Goal: Information Seeking & Learning: Learn about a topic

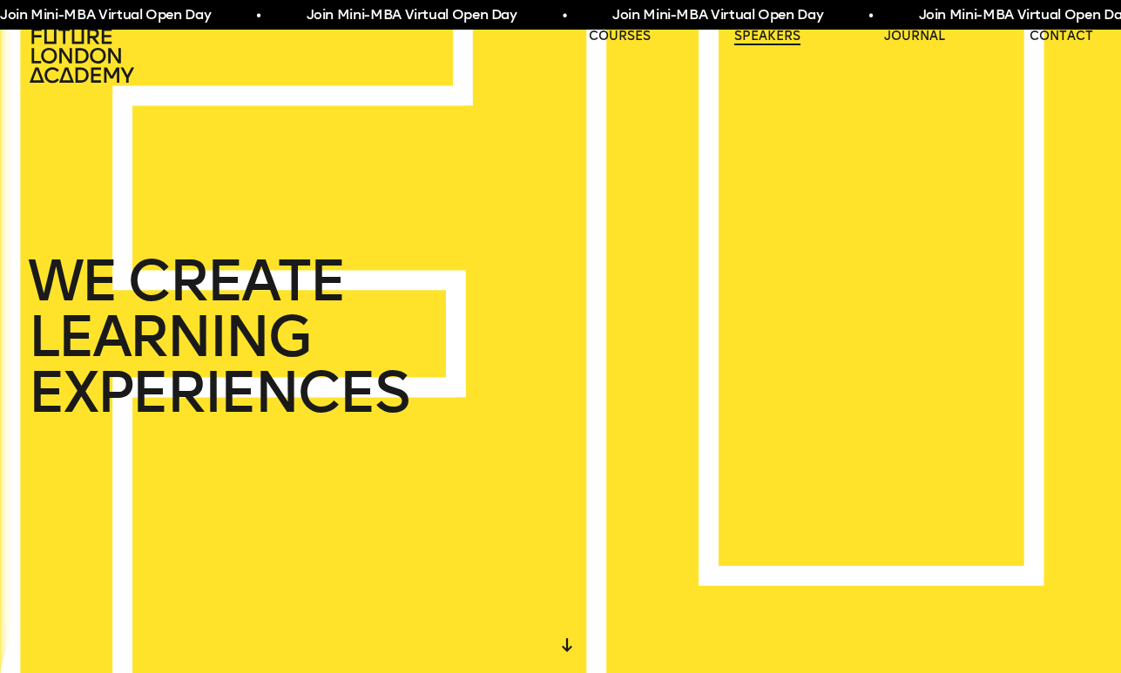
click at [760, 37] on link "speakers" at bounding box center [767, 36] width 66 height 17
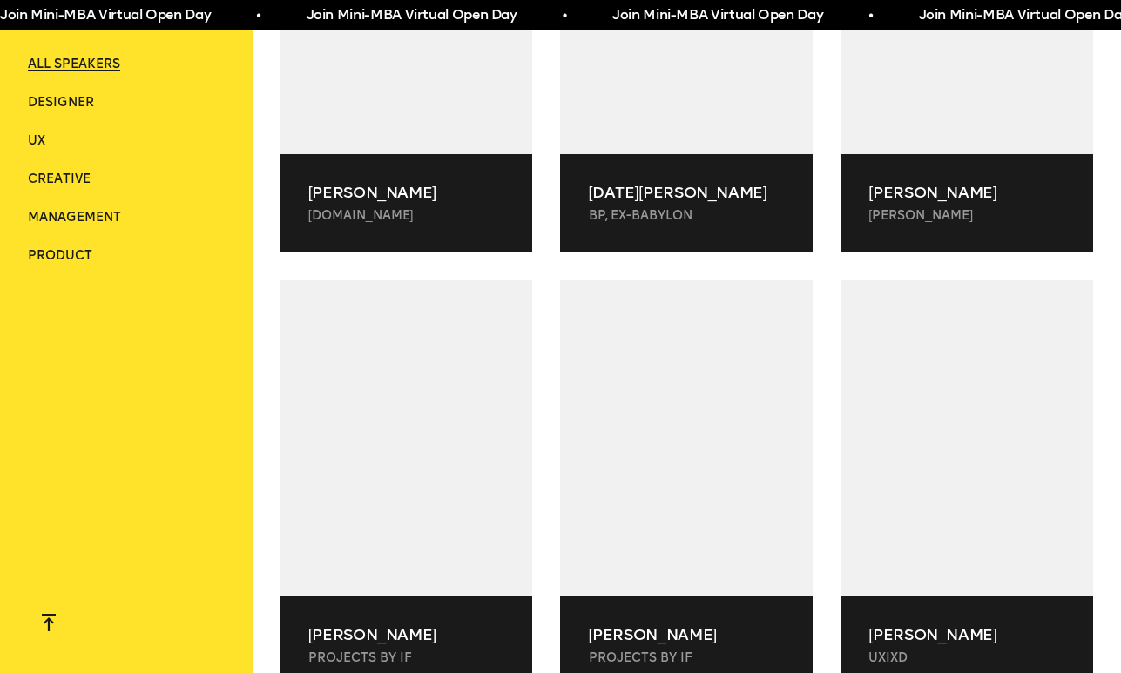
scroll to position [18377, 0]
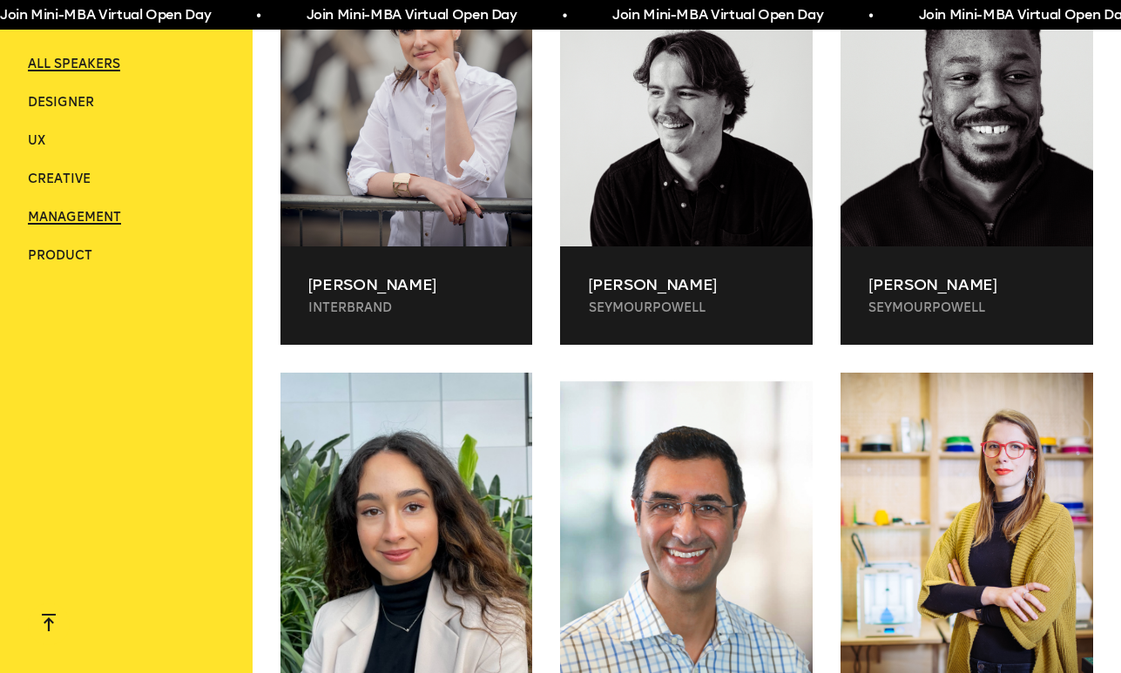
click at [94, 213] on span "Management" at bounding box center [74, 217] width 93 height 15
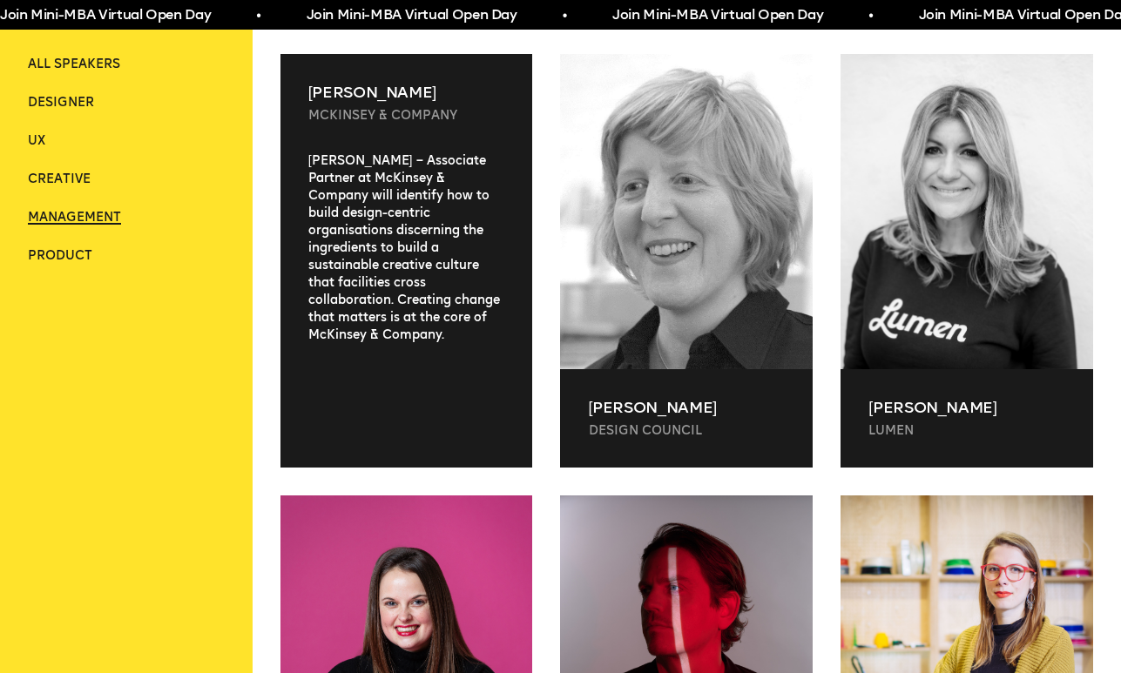
scroll to position [534, 0]
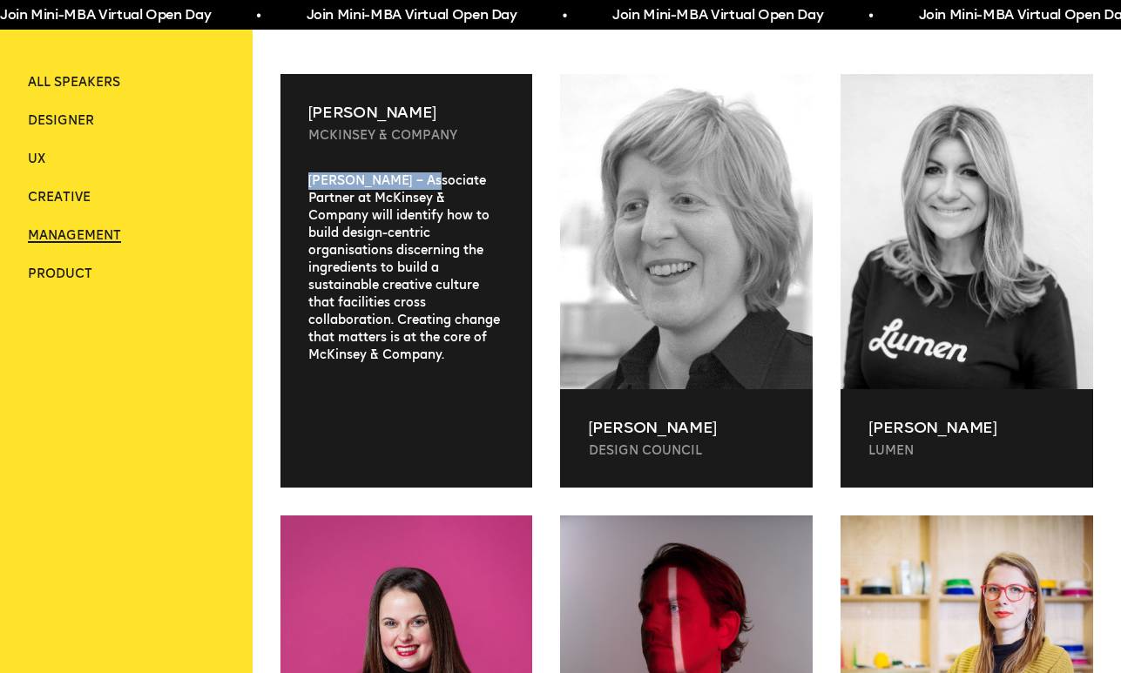
drag, startPoint x: 309, startPoint y: 179, endPoint x: 428, endPoint y: 177, distance: 118.5
click at [428, 177] on div "[PERSON_NAME] – Associate Partner at McKinsey & Company will identify how to bu…" at bounding box center [406, 315] width 253 height 287
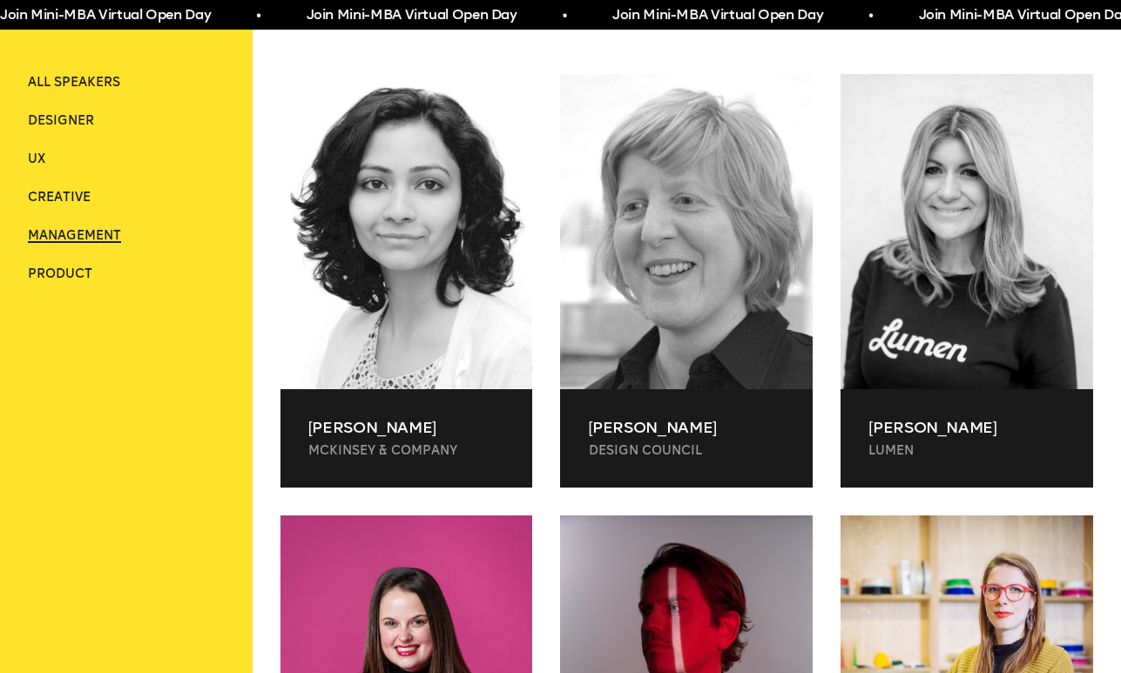
scroll to position [0, 0]
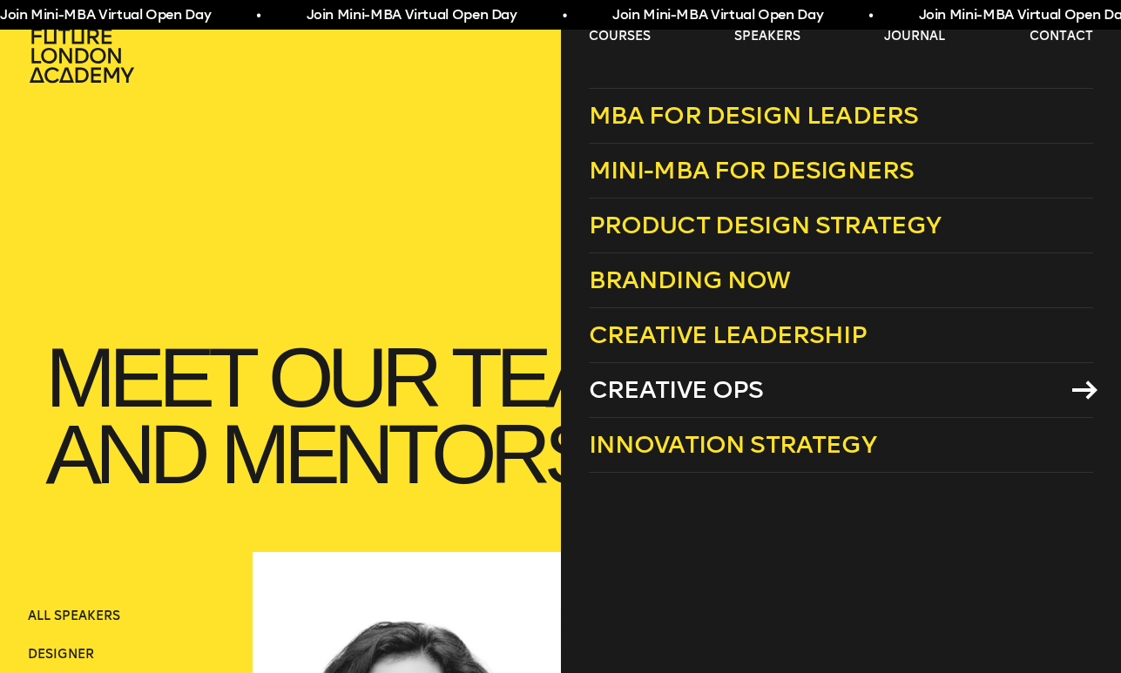
click at [677, 387] on span "Creative Ops" at bounding box center [676, 389] width 175 height 29
click at [698, 389] on span "Creative Ops" at bounding box center [676, 389] width 175 height 29
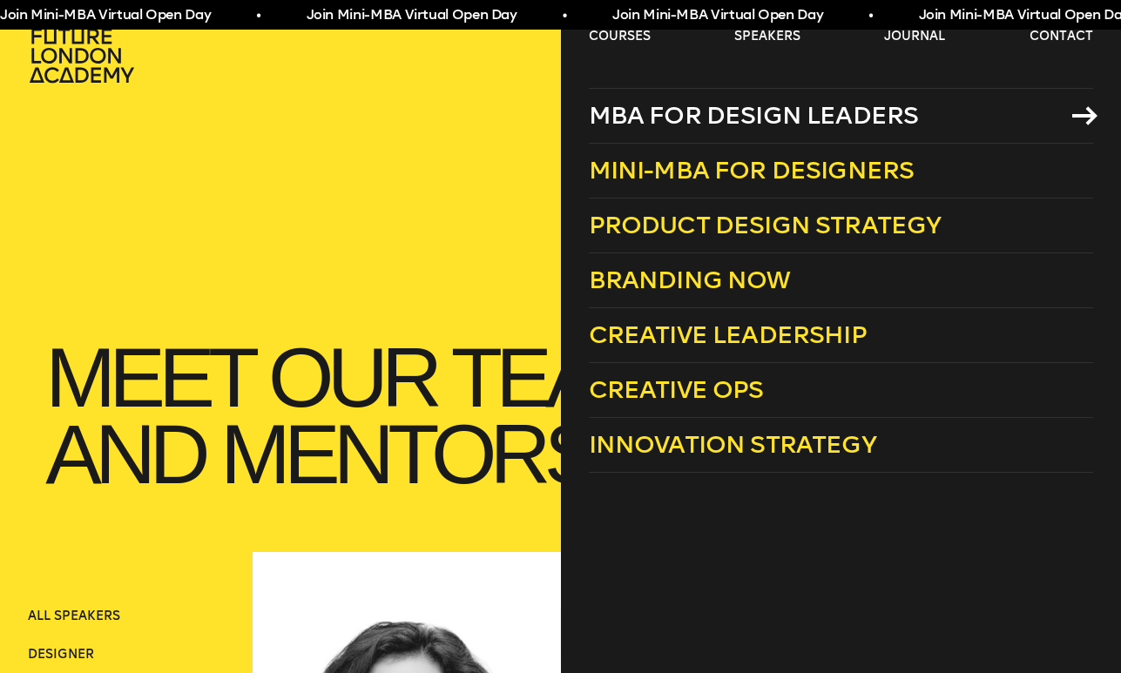
click at [681, 110] on span "MBA for Design Leaders" at bounding box center [754, 115] width 330 height 29
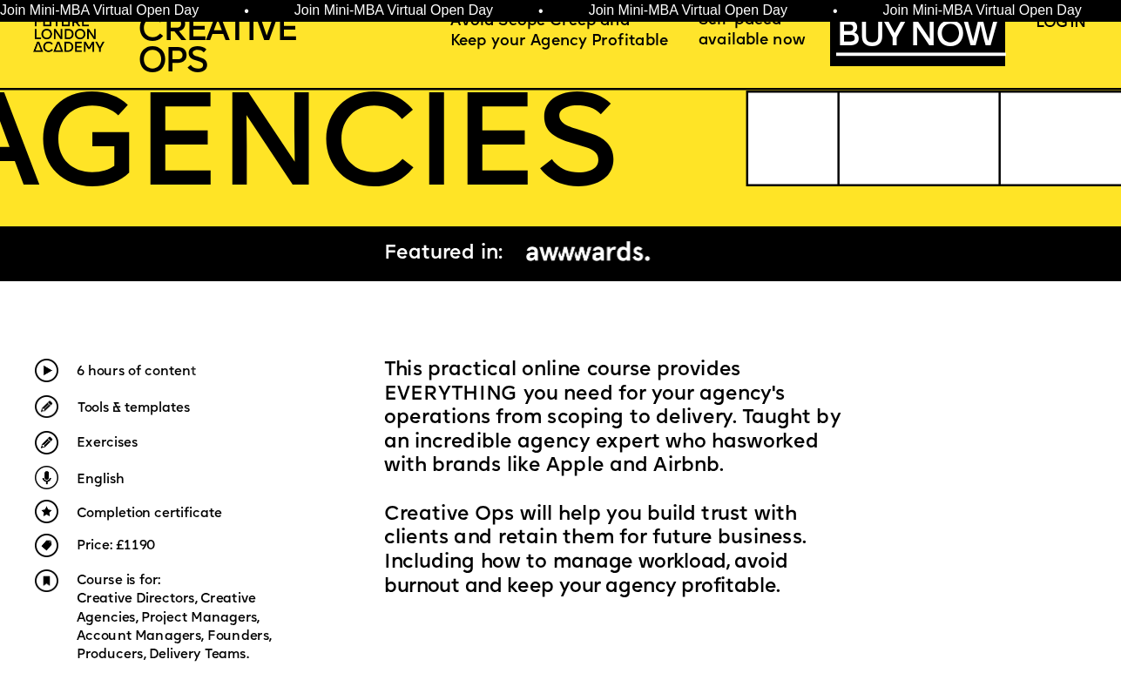
scroll to position [387, 0]
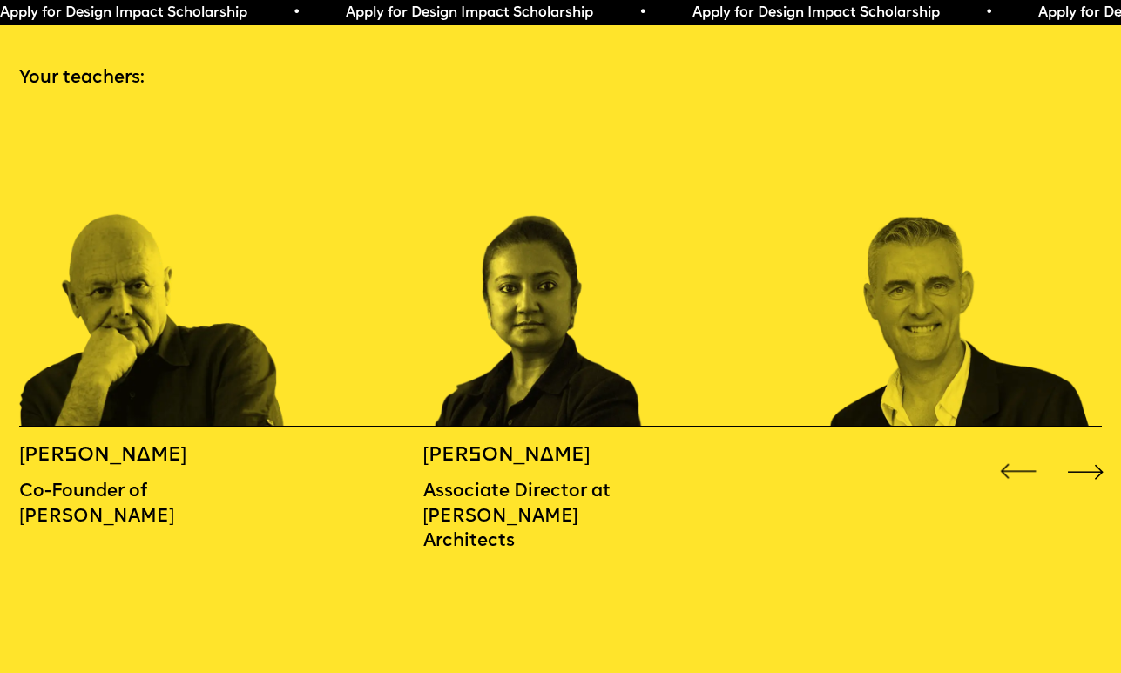
scroll to position [1662, 0]
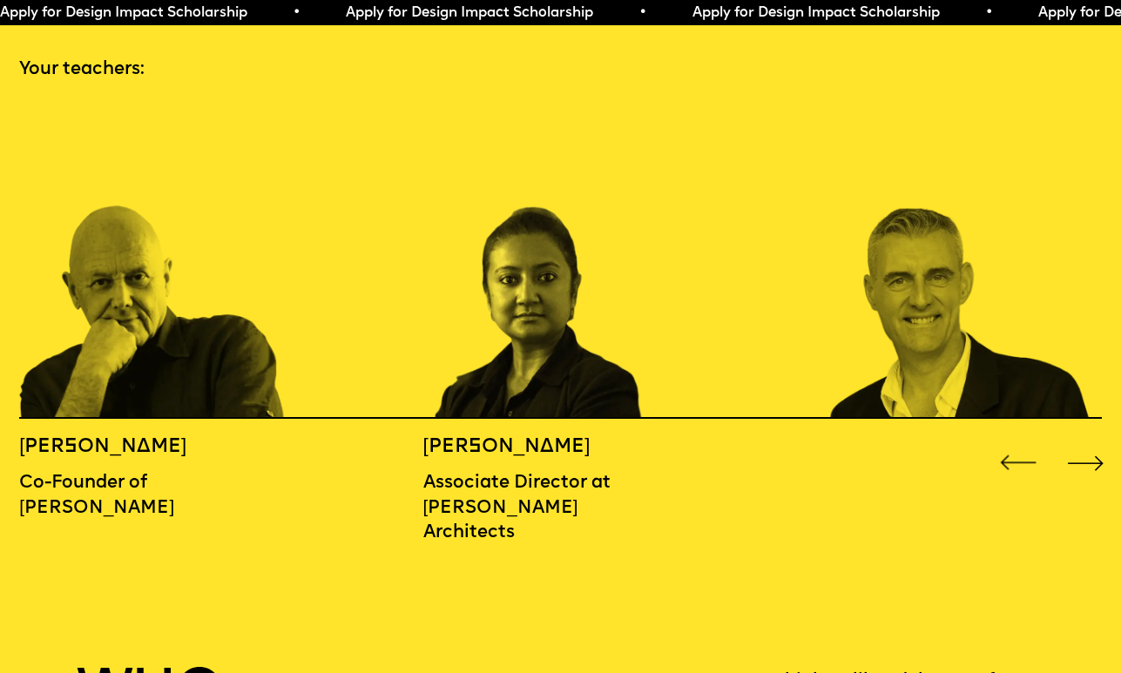
click at [1088, 441] on div "Next slide" at bounding box center [1086, 463] width 44 height 44
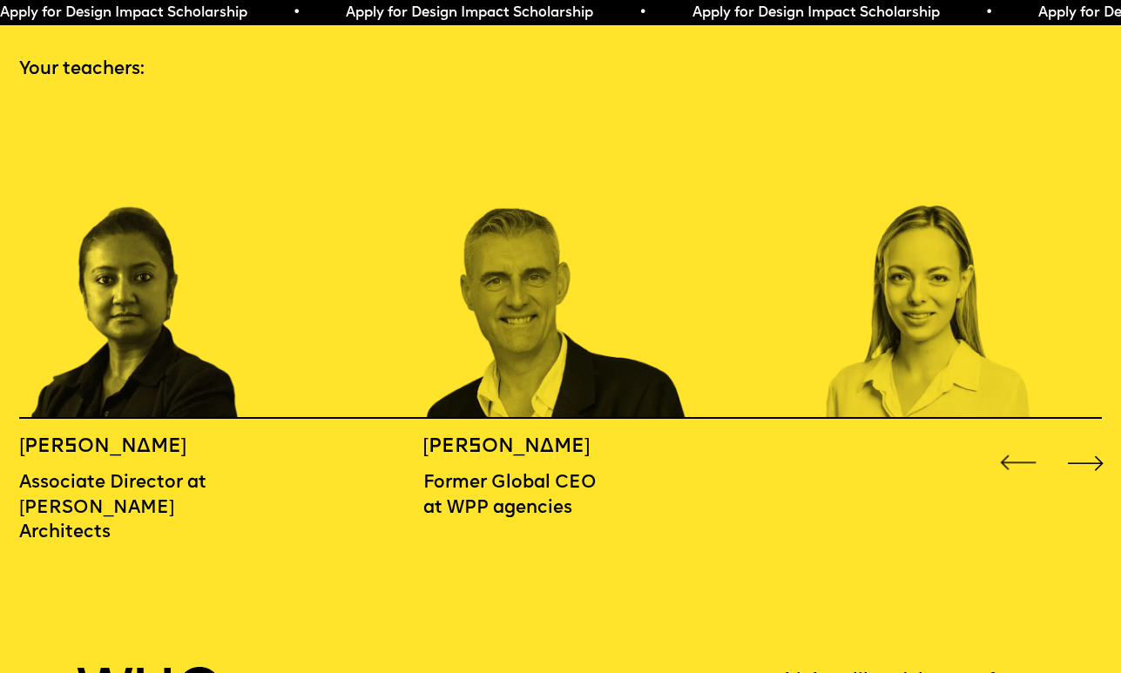
click at [1088, 441] on div "Next slide" at bounding box center [1086, 463] width 44 height 44
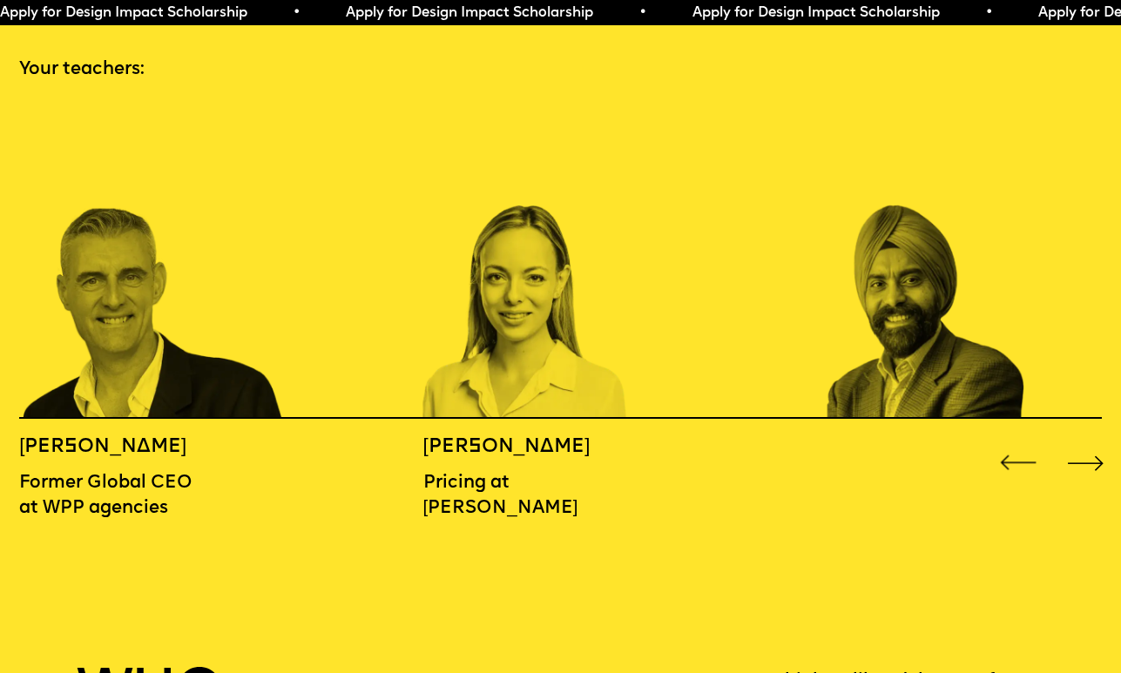
click at [1088, 441] on div "Next slide" at bounding box center [1086, 463] width 44 height 44
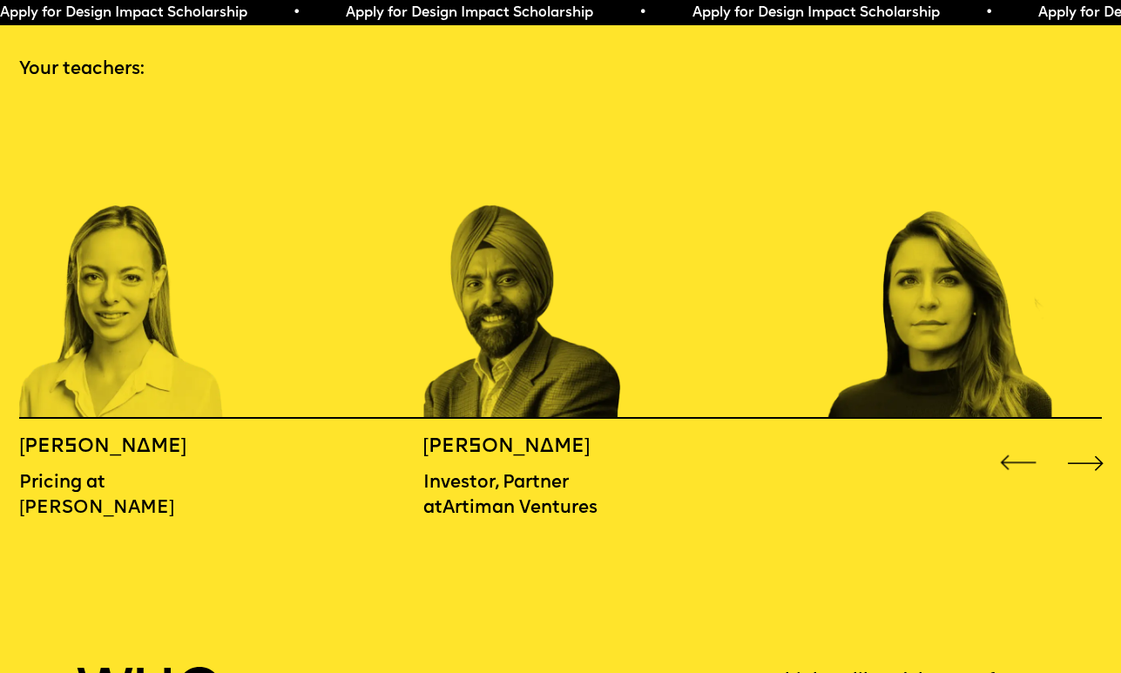
click at [1088, 441] on div "Next slide" at bounding box center [1086, 463] width 44 height 44
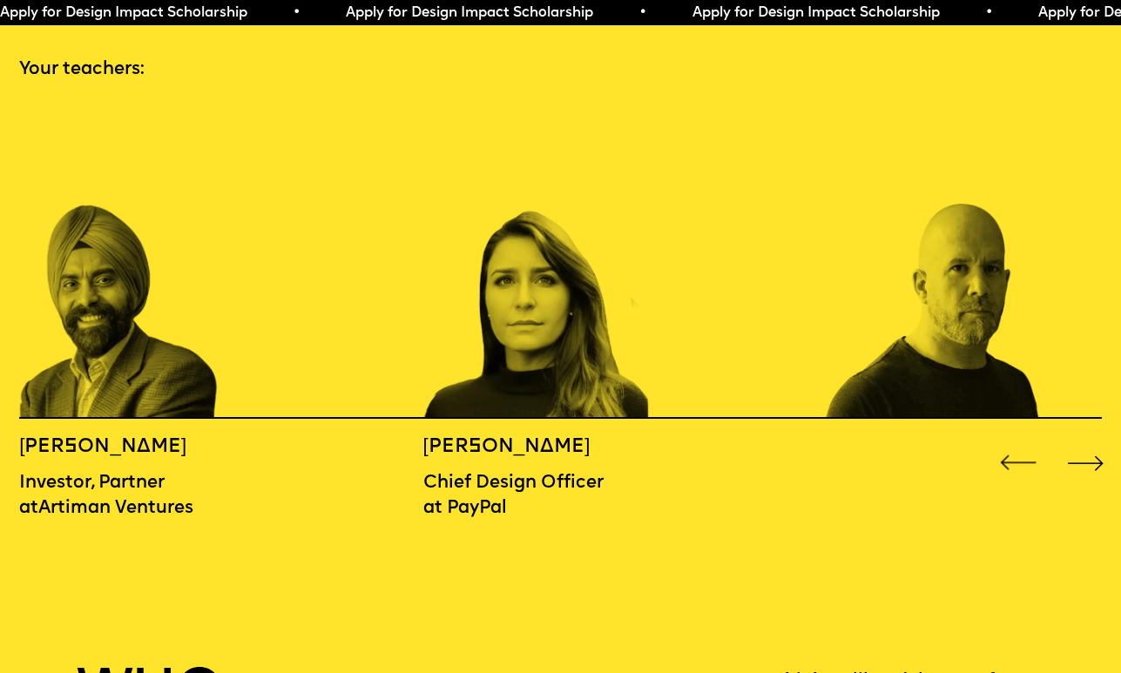
click at [1088, 441] on div "Next slide" at bounding box center [1086, 463] width 44 height 44
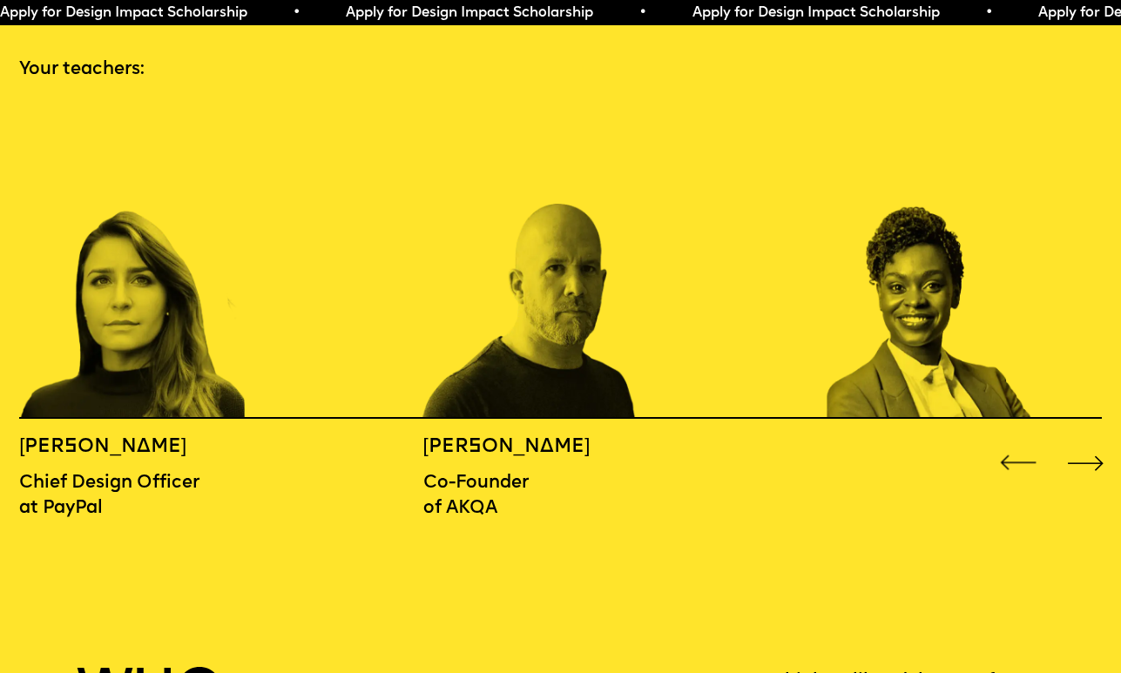
click at [1088, 441] on div "Next slide" at bounding box center [1086, 463] width 44 height 44
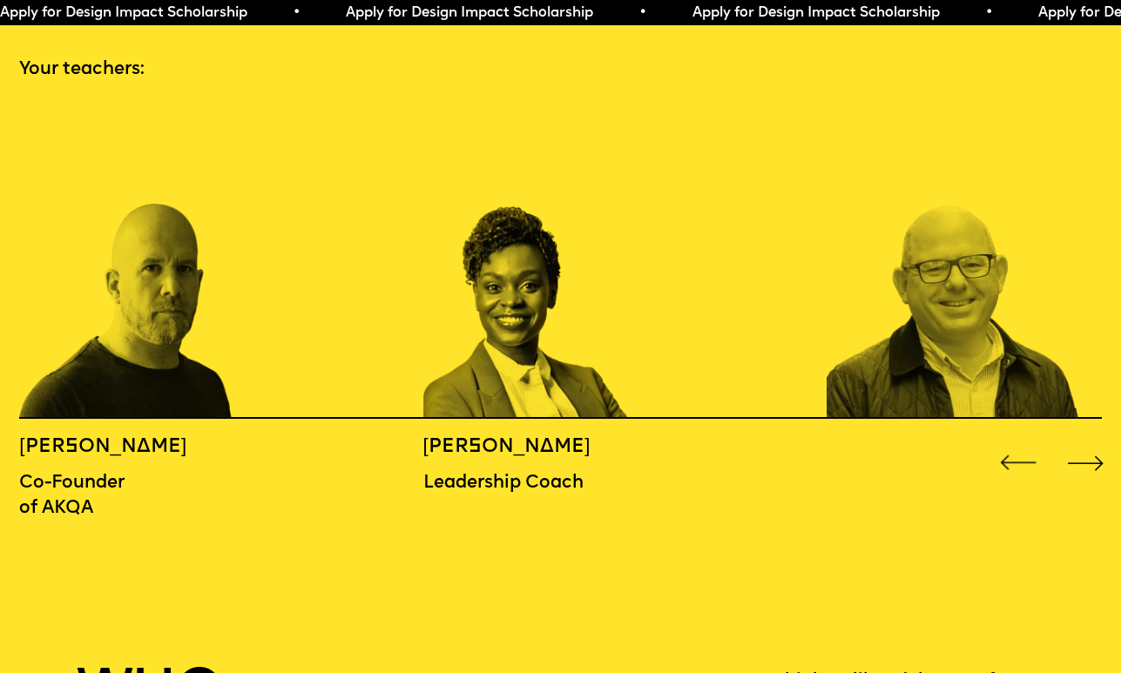
click at [1088, 441] on div "Next slide" at bounding box center [1086, 463] width 44 height 44
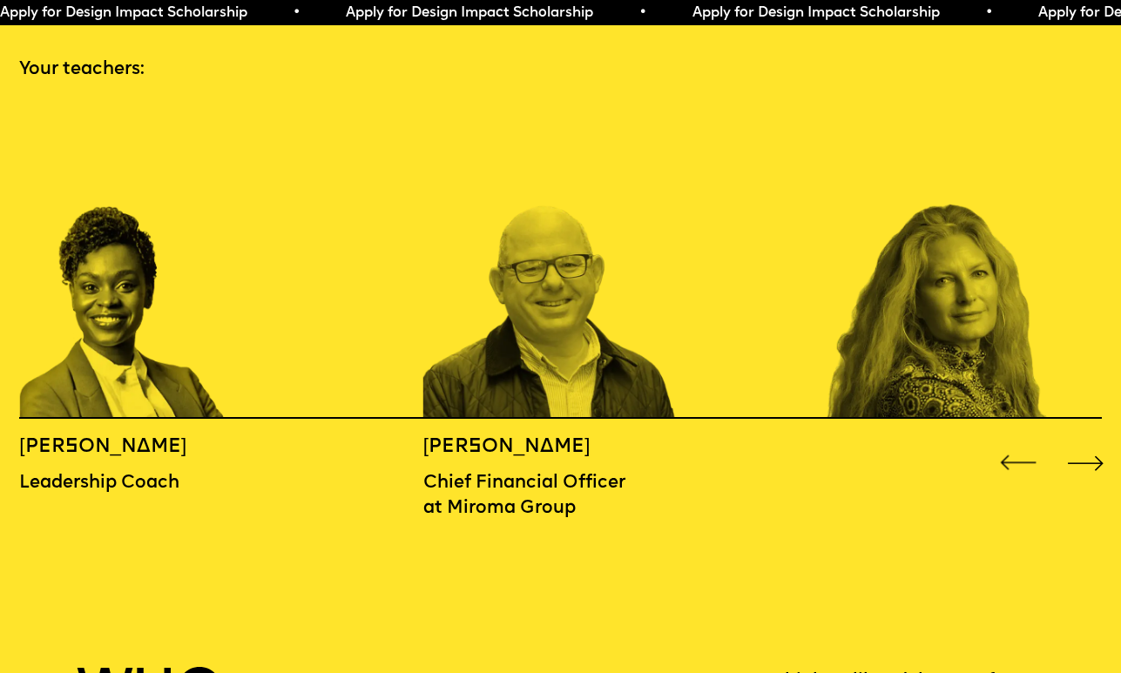
click at [1088, 441] on div "Next slide" at bounding box center [1086, 463] width 44 height 44
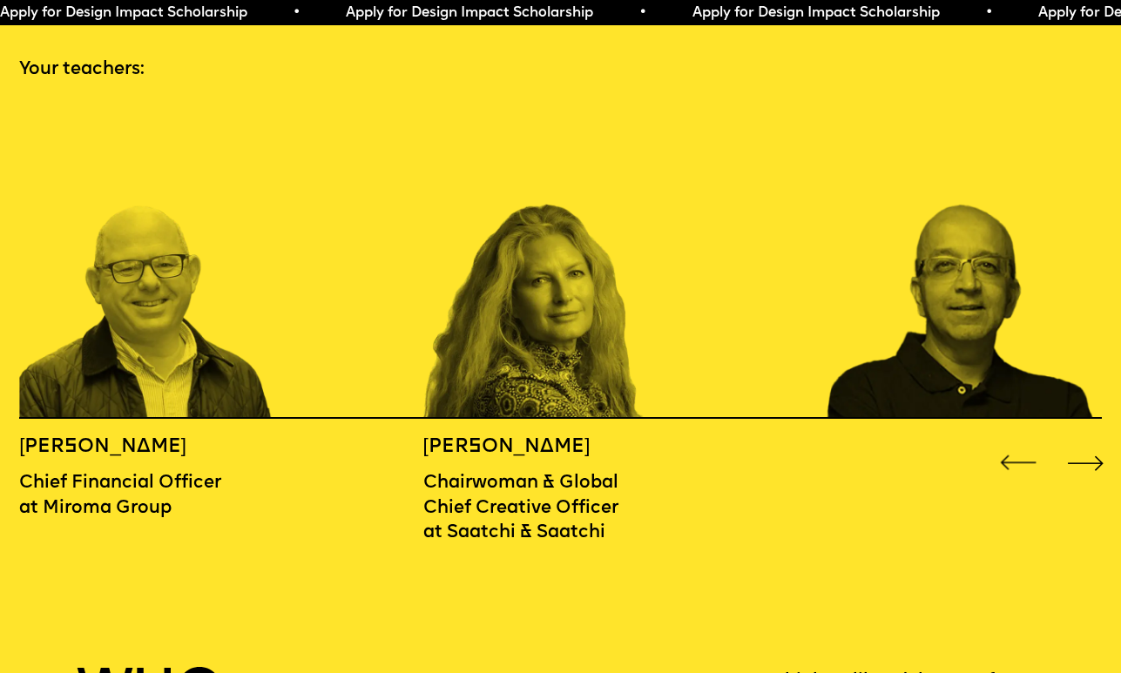
click at [1088, 441] on div "Next slide" at bounding box center [1086, 463] width 44 height 44
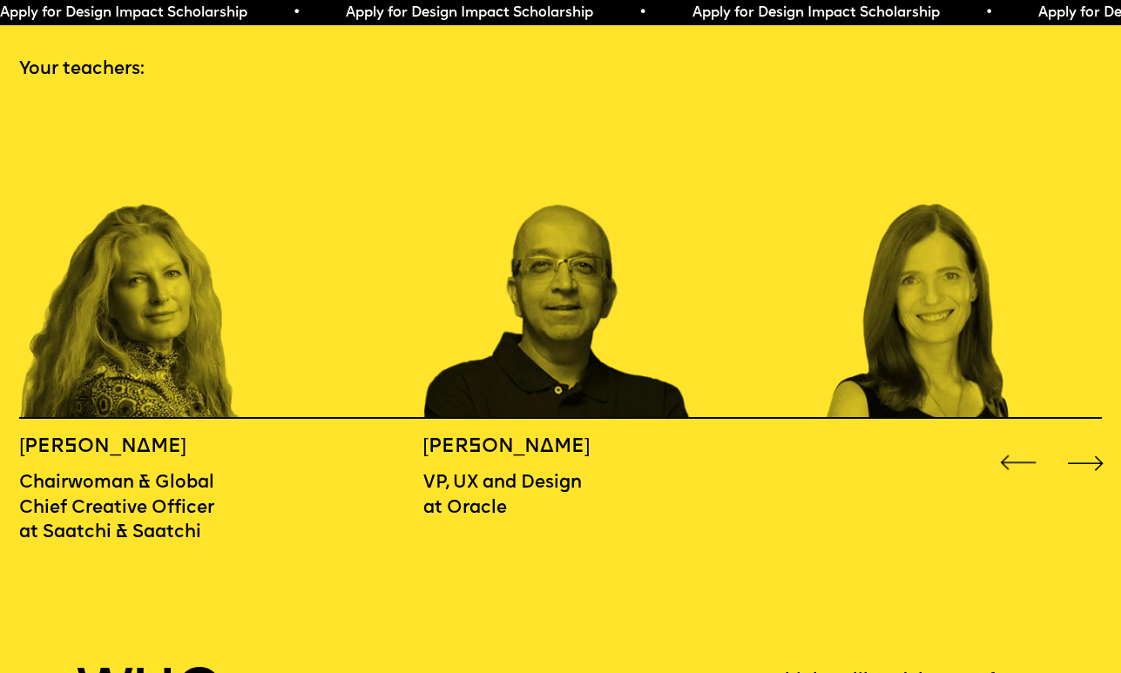
click at [1088, 441] on div "Next slide" at bounding box center [1086, 463] width 44 height 44
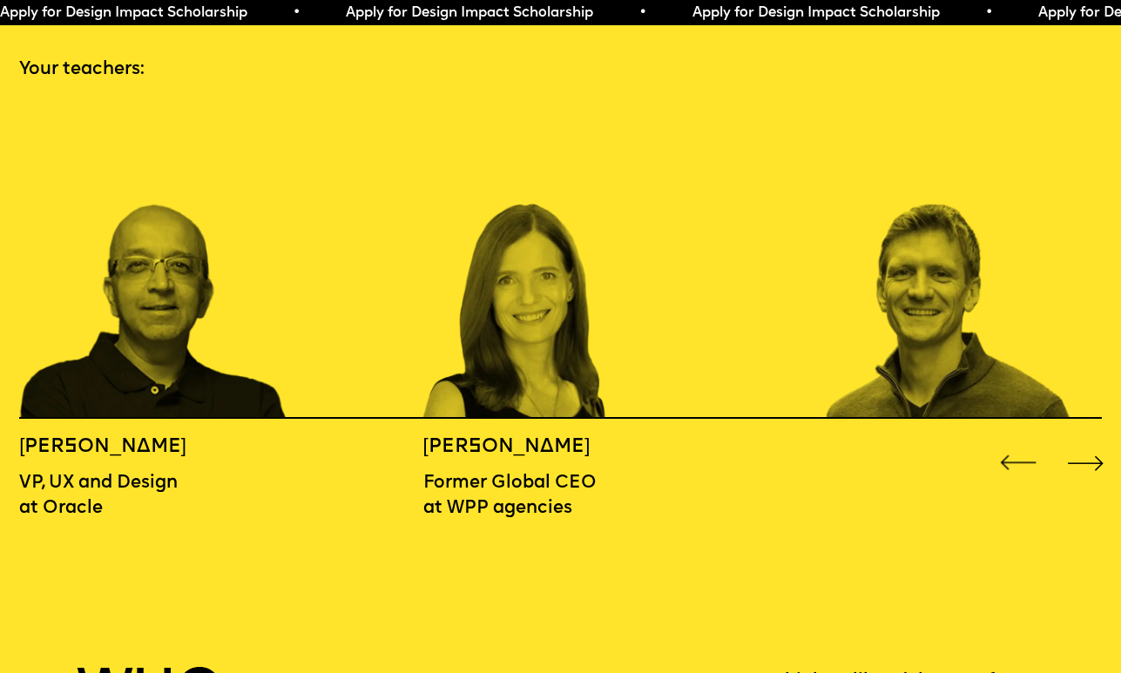
click at [1088, 441] on div "Next slide" at bounding box center [1086, 463] width 44 height 44
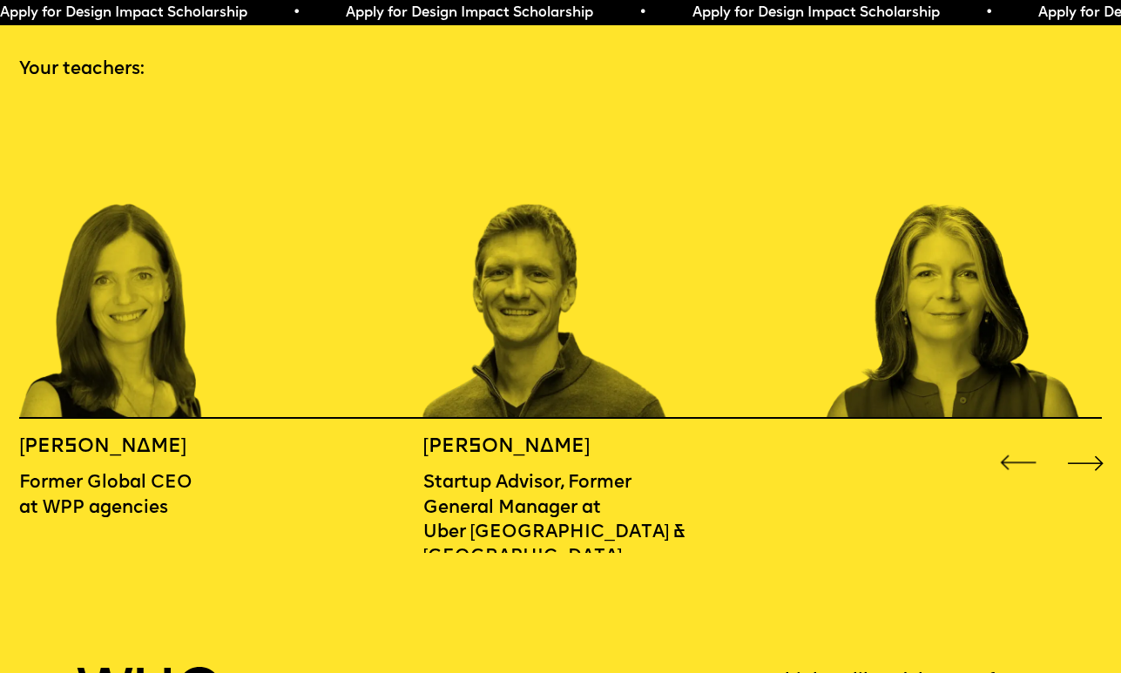
click at [1088, 441] on div "Next slide" at bounding box center [1086, 463] width 44 height 44
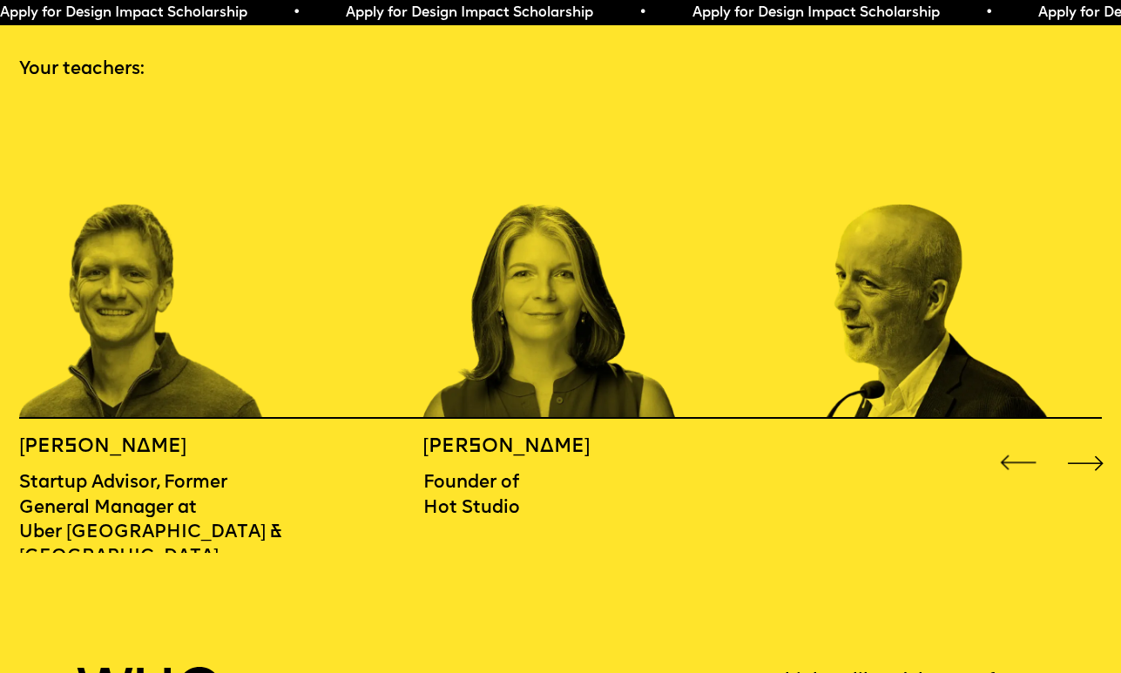
click at [1088, 441] on div "Next slide" at bounding box center [1086, 463] width 44 height 44
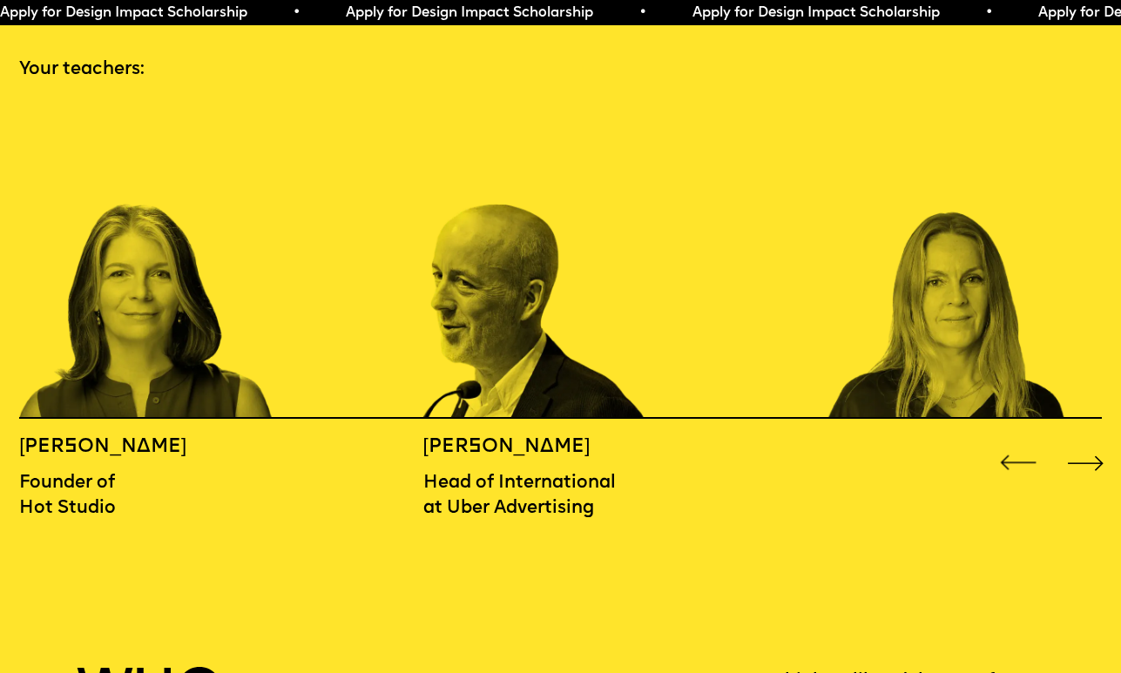
click at [1088, 441] on div "Next slide" at bounding box center [1086, 463] width 44 height 44
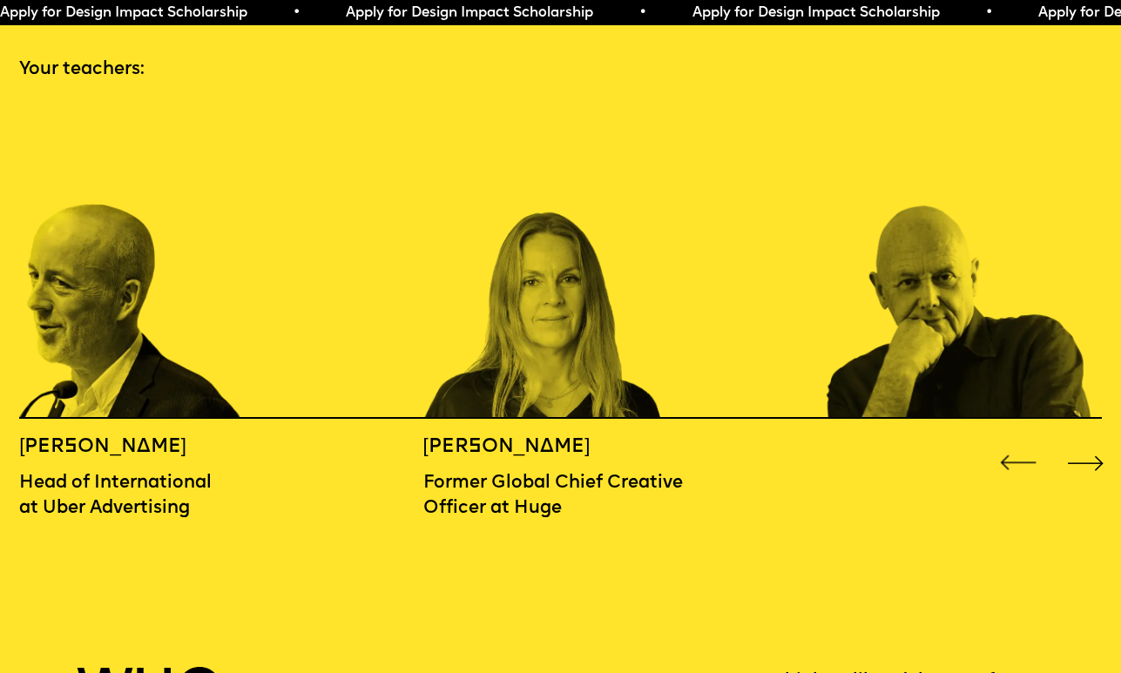
click at [1088, 441] on div "Next slide" at bounding box center [1086, 463] width 44 height 44
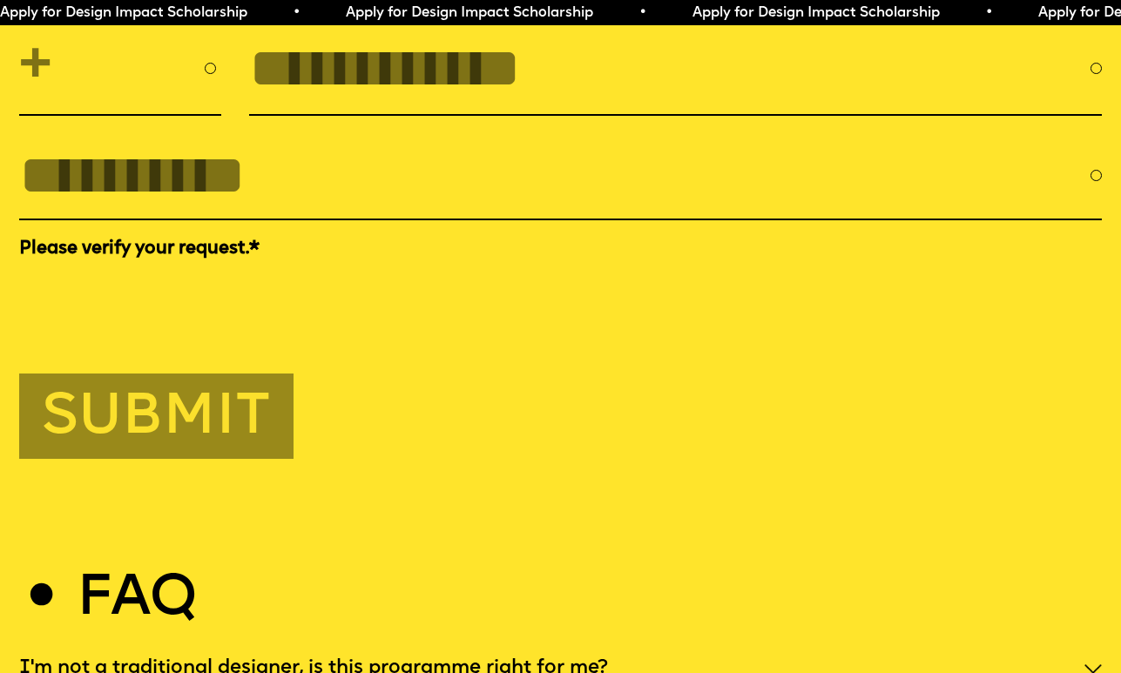
scroll to position [5316, 0]
